Goal: Transaction & Acquisition: Purchase product/service

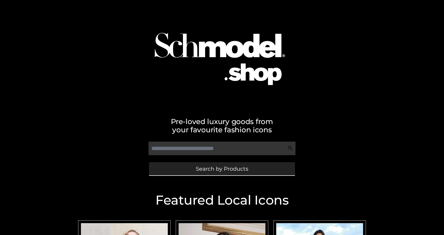
click at [195, 167] on link "Search by Products" at bounding box center [222, 168] width 146 height 13
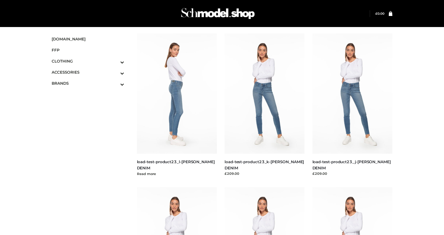
click at [198, 118] on img at bounding box center [177, 93] width 80 height 120
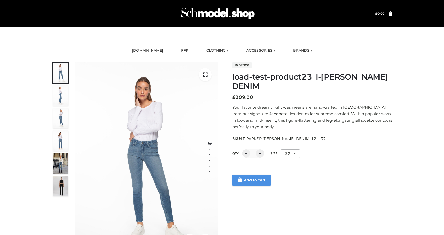
click at [248, 178] on link "Add to cart" at bounding box center [251, 179] width 38 height 11
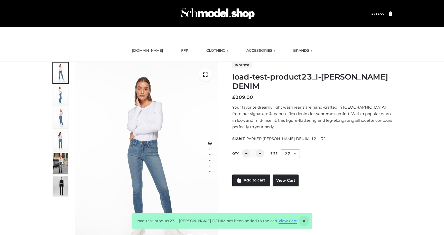
click at [283, 222] on link "View Cart" at bounding box center [287, 220] width 18 height 5
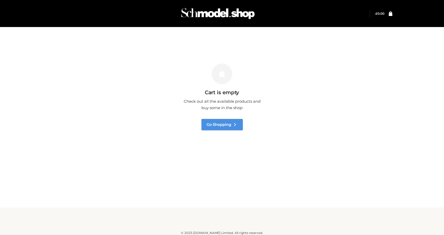
click at [224, 126] on link "Go Shopping" at bounding box center [221, 124] width 41 height 11
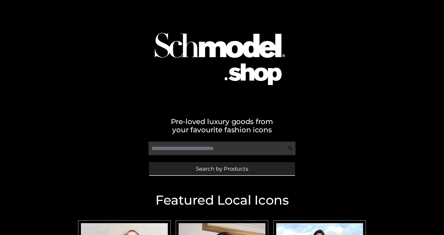
click at [207, 169] on span "Search by Products" at bounding box center [222, 168] width 52 height 5
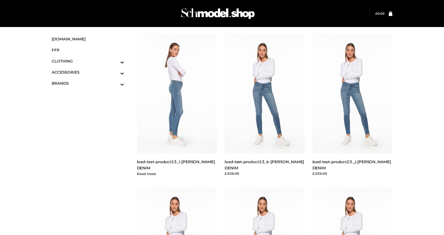
click at [174, 121] on img at bounding box center [177, 93] width 80 height 120
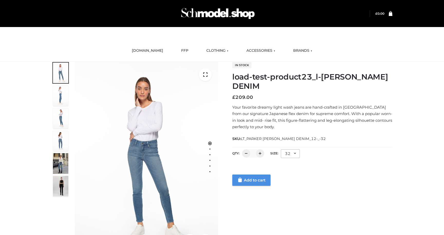
click at [238, 179] on icon at bounding box center [240, 179] width 4 height 5
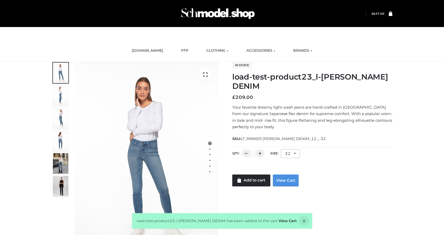
click at [284, 182] on link "View Cart" at bounding box center [286, 180] width 26 height 12
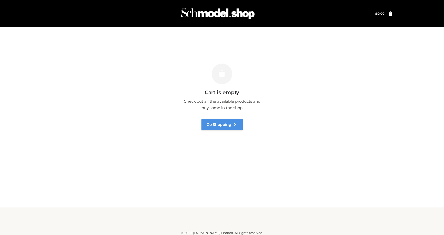
click at [224, 127] on link "Go Shopping" at bounding box center [221, 124] width 41 height 11
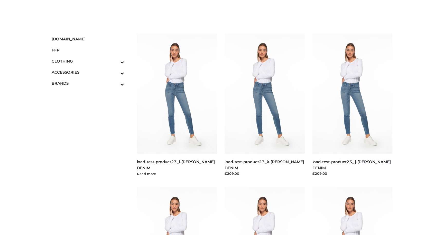
click at [192, 137] on img at bounding box center [177, 93] width 80 height 120
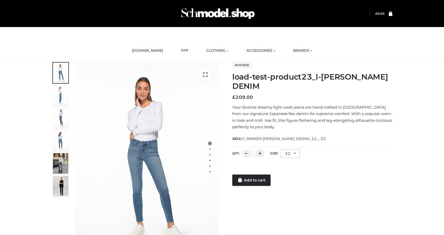
click at [246, 191] on div "1 / 6 In stock load-test-product23_l-[PERSON_NAME] DENIM £ 209.00 Your favorite…" at bounding box center [222, 157] width 348 height 191
click at [249, 182] on link "Add to cart" at bounding box center [251, 179] width 38 height 11
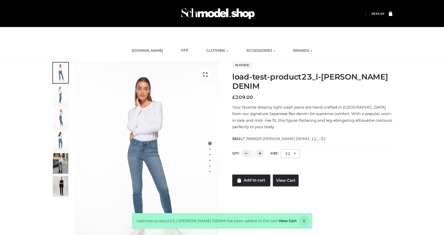
click at [374, 11] on span "£ 836.00" at bounding box center [375, 13] width 18 height 7
click at [375, 13] on bdi "£ 836.00" at bounding box center [377, 13] width 13 height 3
click at [378, 14] on bdi "£ 836.00" at bounding box center [377, 13] width 13 height 3
click at [399, 13] on div "Login" at bounding box center [221, 13] width 431 height 27
click at [393, 14] on div "Login" at bounding box center [222, 13] width 354 height 27
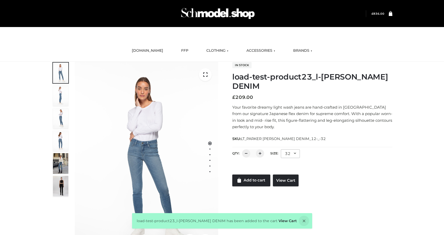
click at [391, 13] on icon at bounding box center [391, 13] width 4 height 5
click at [283, 178] on link "View Cart" at bounding box center [286, 180] width 26 height 12
